Goal: Task Accomplishment & Management: Use online tool/utility

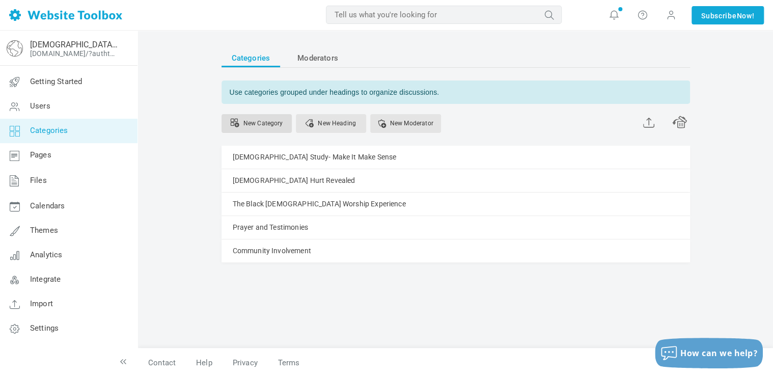
click at [269, 120] on link "New Category" at bounding box center [256, 123] width 70 height 19
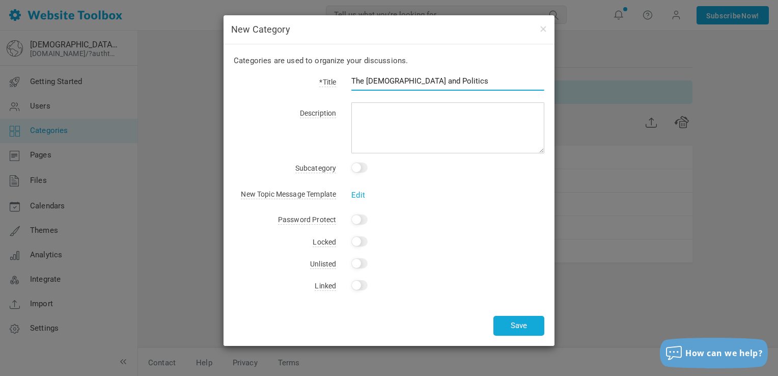
type input "The [DEMOGRAPHIC_DATA] and Politics"
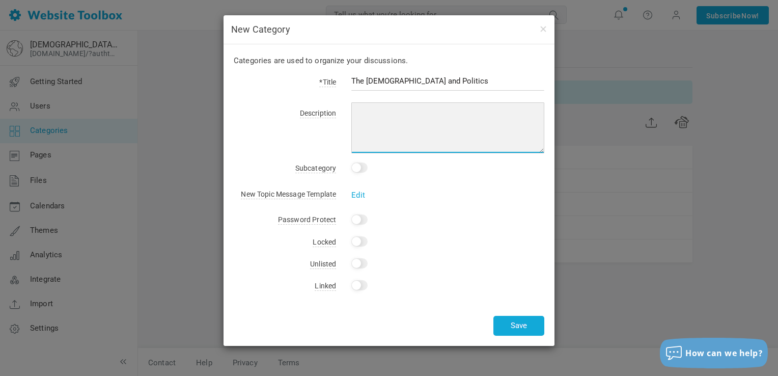
click at [380, 127] on textarea at bounding box center [447, 127] width 193 height 51
paste textarea "This forum is a space for raw, unfiltered conversations about the intersection …"
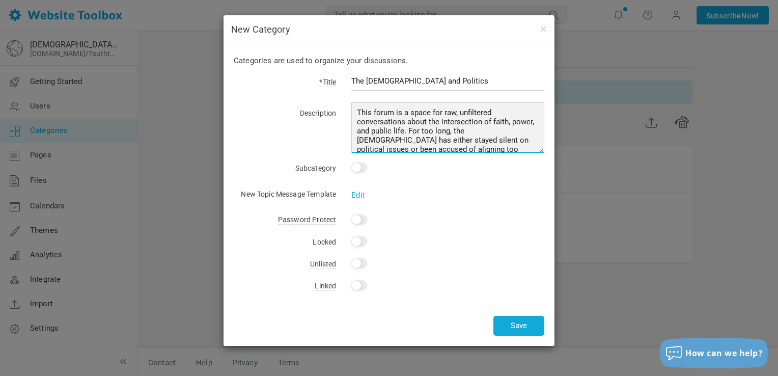
click at [394, 112] on textarea "This forum is a space for raw, unfiltered conversations about the intersection …" at bounding box center [447, 127] width 193 height 51
click at [389, 112] on textarea "This is a space for raw, unfiltered conversations about the intersection of fai…" at bounding box center [447, 127] width 193 height 51
click at [398, 132] on textarea "This is a safe space for raw, unfiltered conversations about the intersection o…" at bounding box center [447, 127] width 193 height 51
click at [395, 129] on textarea "This is a safe space for raw, unfiltered conversations about the intersection o…" at bounding box center [447, 127] width 193 height 51
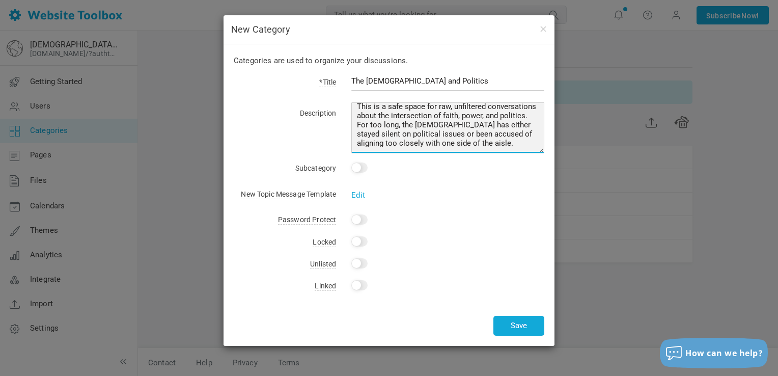
scroll to position [16, 0]
click at [410, 145] on textarea "This is a safe space for raw, unfiltered conversations about the intersection o…" at bounding box center [447, 127] width 193 height 51
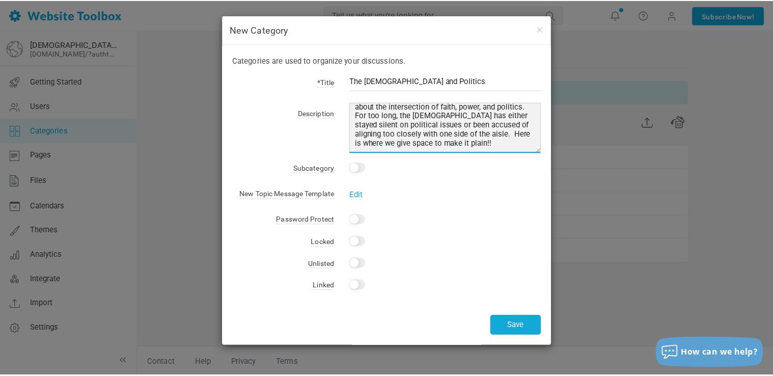
scroll to position [20, 0]
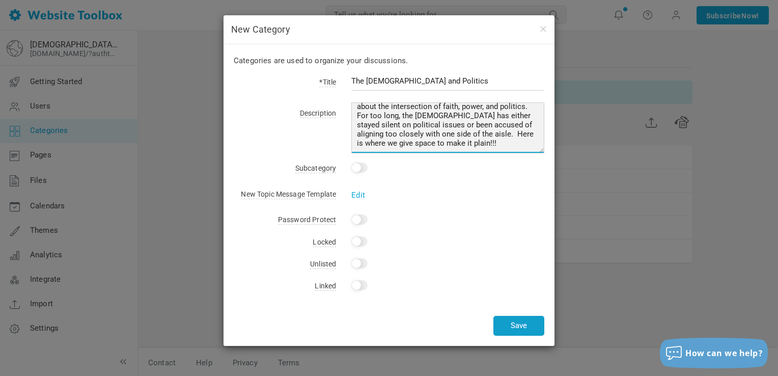
type textarea "This is a safe space for raw, unfiltered conversations about the intersection o…"
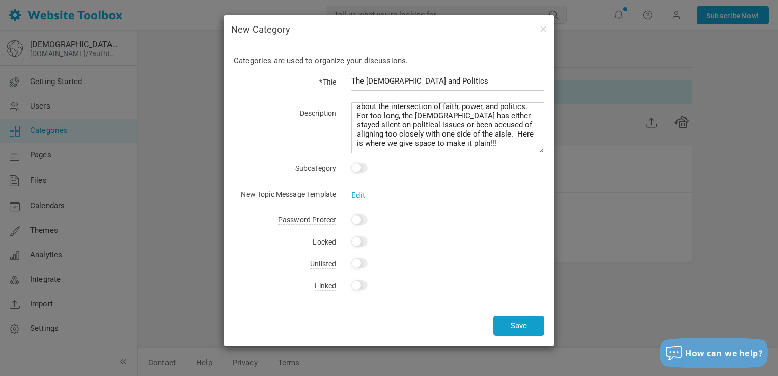
click at [515, 323] on button "Save" at bounding box center [518, 326] width 51 height 20
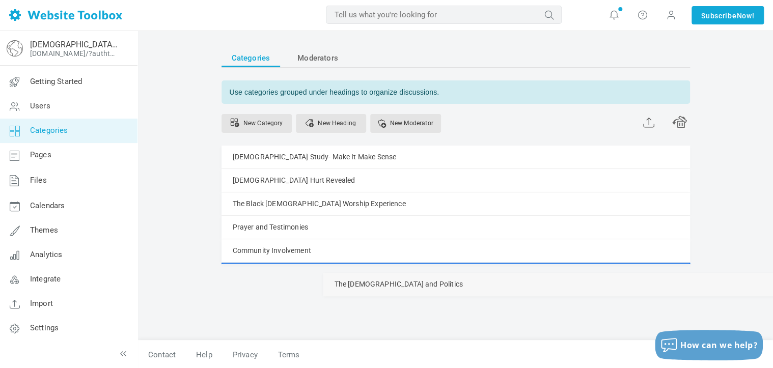
drag, startPoint x: 233, startPoint y: 273, endPoint x: 223, endPoint y: 272, distance: 9.7
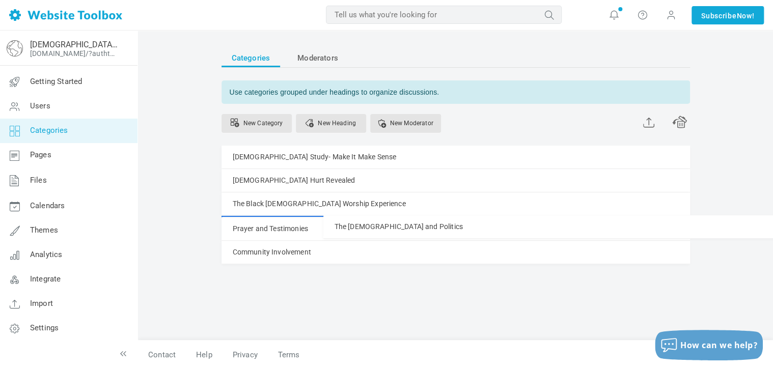
drag, startPoint x: 223, startPoint y: 272, endPoint x: 226, endPoint y: 215, distance: 57.1
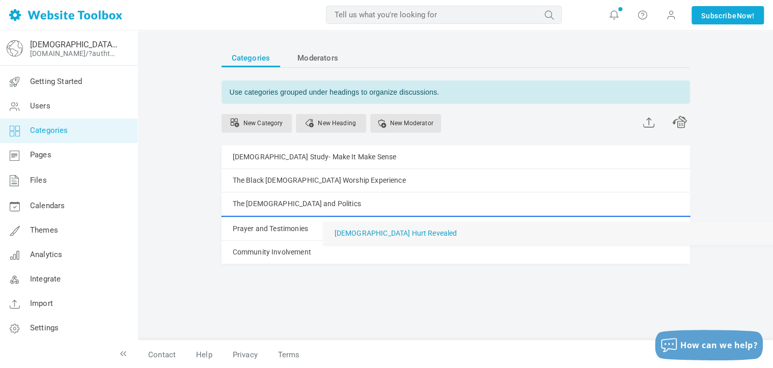
drag, startPoint x: 229, startPoint y: 180, endPoint x: 242, endPoint y: 221, distance: 43.3
